Goal: Transaction & Acquisition: Purchase product/service

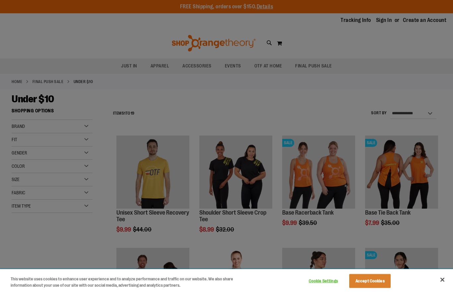
click at [327, 287] on button "Cookie Settings" at bounding box center [323, 280] width 41 height 13
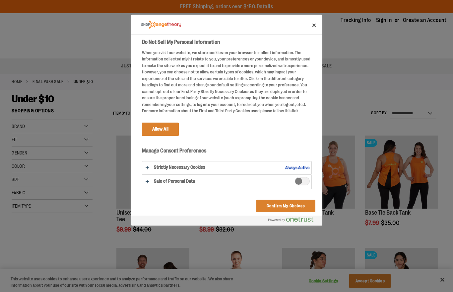
click at [300, 180] on span "Sale of Personal Data" at bounding box center [302, 181] width 15 height 8
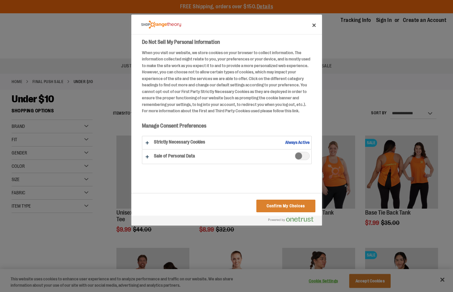
click at [307, 152] on span "Sale of Personal Data" at bounding box center [302, 156] width 15 height 8
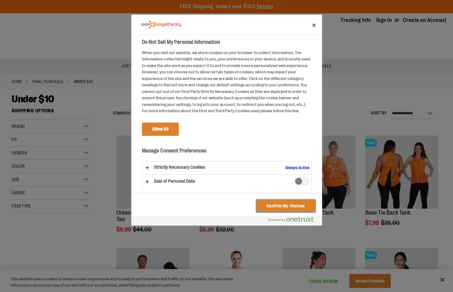
click at [272, 205] on button "Confirm My Choices" at bounding box center [285, 205] width 59 height 13
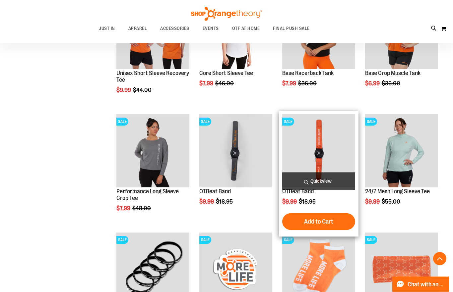
scroll to position [257, 0]
click at [342, 179] on span "Quickview" at bounding box center [318, 181] width 73 height 18
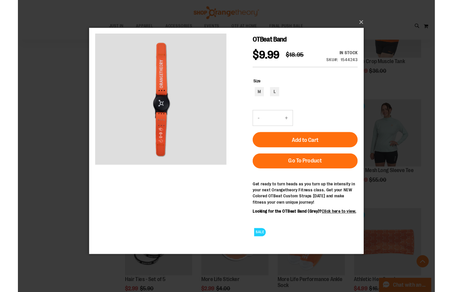
scroll to position [263, 0]
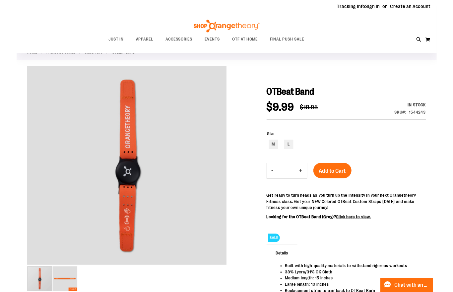
scroll to position [48, 0]
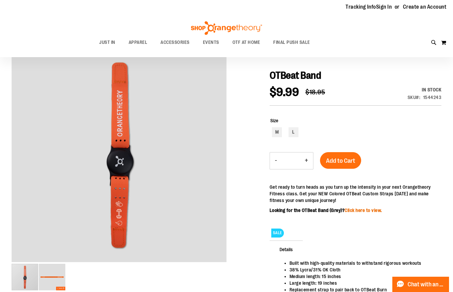
click at [371, 211] on link "Click here to view." at bounding box center [363, 209] width 37 height 5
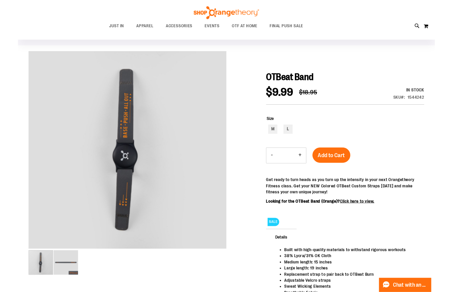
scroll to position [65, 0]
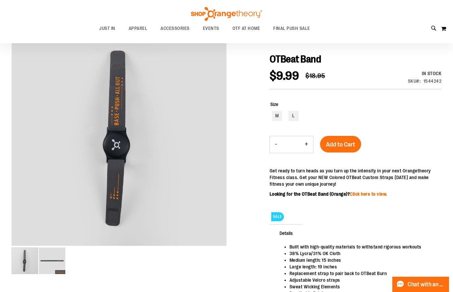
click at [379, 193] on link "Click here to view." at bounding box center [368, 193] width 37 height 5
